Goal: Use online tool/utility: Utilize a website feature to perform a specific function

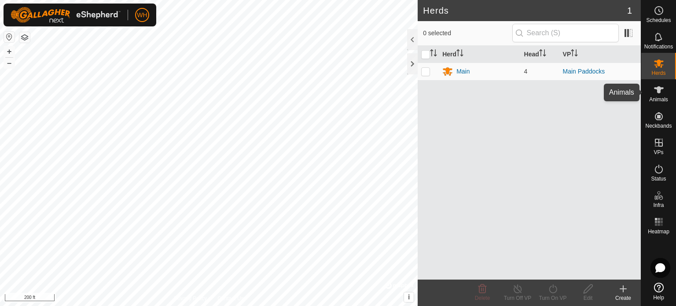
click at [661, 89] on icon at bounding box center [659, 89] width 10 height 7
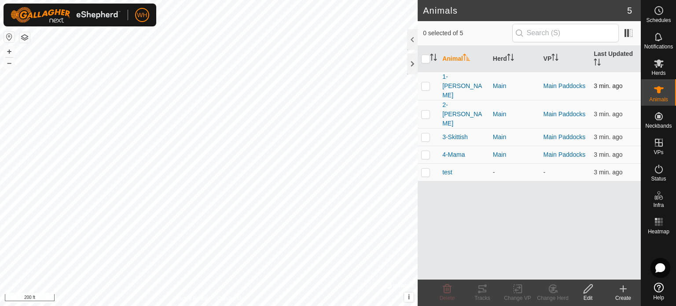
click at [426, 82] on p-checkbox at bounding box center [425, 85] width 9 height 7
checkbox input "true"
click at [486, 297] on div "Tracks" at bounding box center [482, 298] width 35 height 8
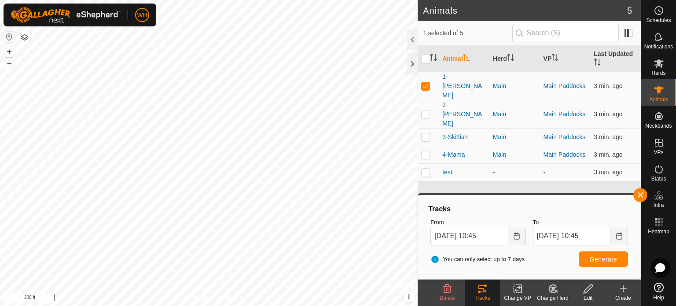
click at [423, 111] on p-checkbox at bounding box center [425, 114] width 9 height 7
checkbox input "true"
click at [592, 257] on span "Generate" at bounding box center [603, 259] width 27 height 7
click at [426, 82] on p-checkbox at bounding box center [425, 85] width 9 height 7
checkbox input "false"
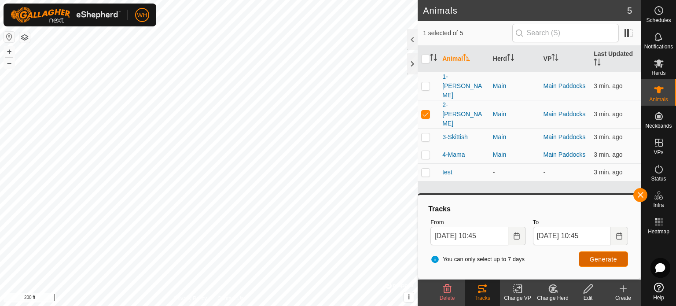
click at [598, 257] on span "Generate" at bounding box center [603, 259] width 27 height 7
